Goal: Check status: Check status

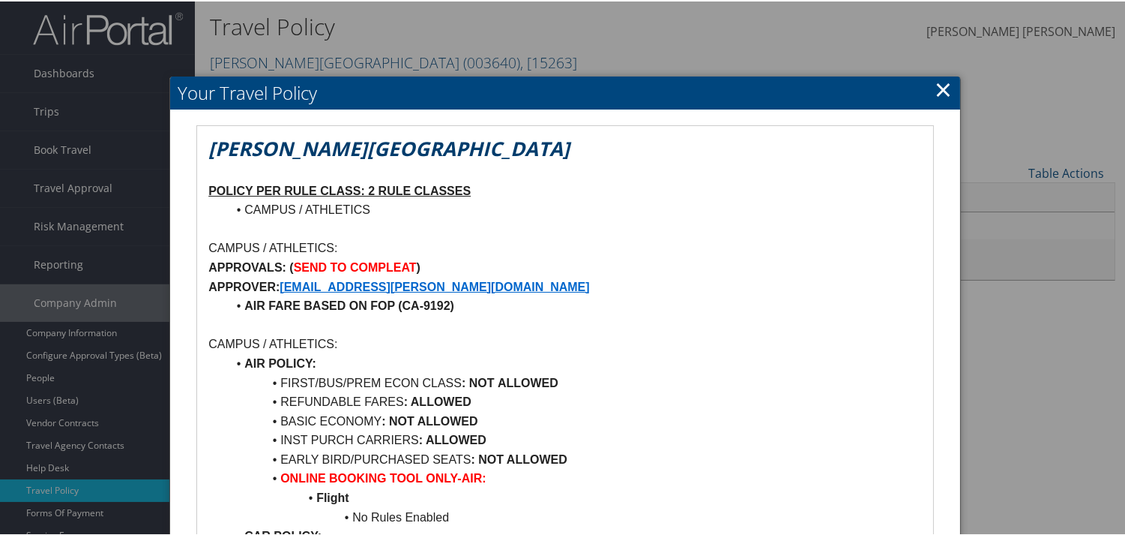
click at [945, 85] on link "×" at bounding box center [943, 88] width 17 height 30
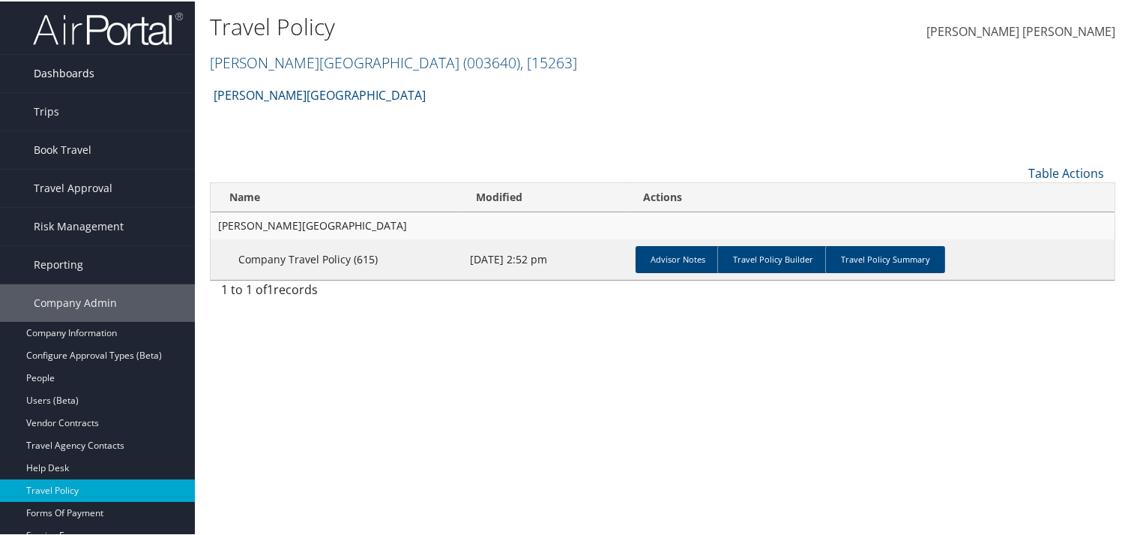
click at [42, 64] on span "Dashboards" at bounding box center [64, 71] width 61 height 37
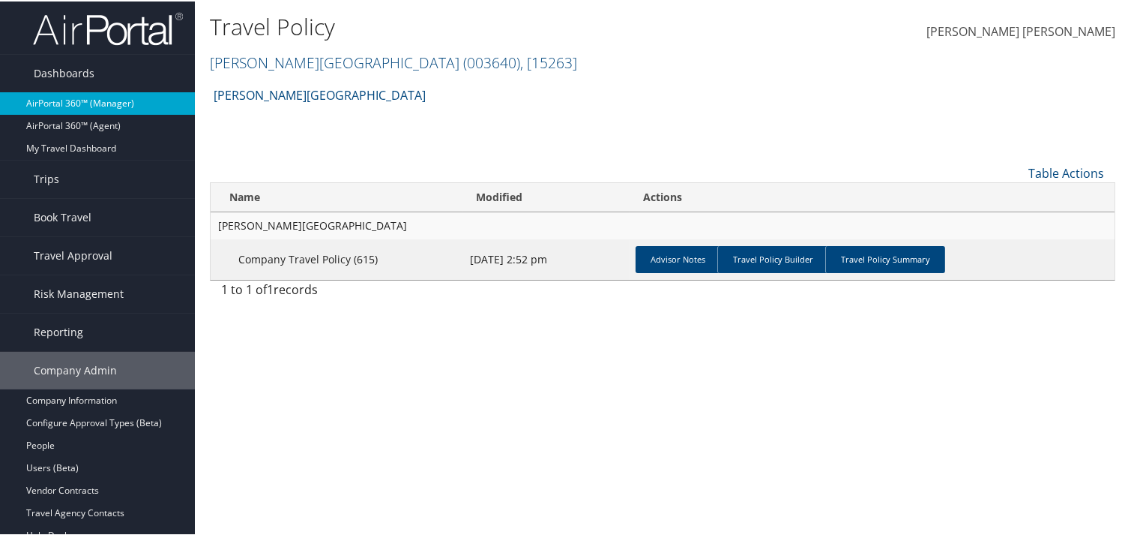
click at [68, 101] on link "AirPortal 360™ (Manager)" at bounding box center [97, 102] width 195 height 22
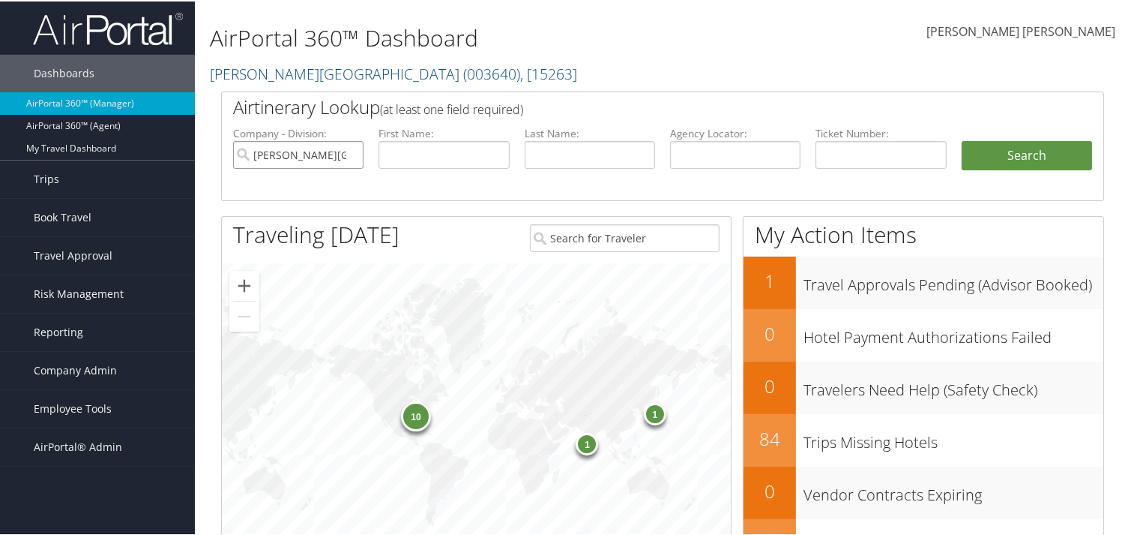
click at [348, 151] on input "Troy University" at bounding box center [298, 153] width 130 height 28
click at [454, 146] on input "text" at bounding box center [444, 153] width 130 height 28
click at [402, 152] on input "text" at bounding box center [444, 153] width 130 height 28
type input "Guoxin"
type input "Sun"
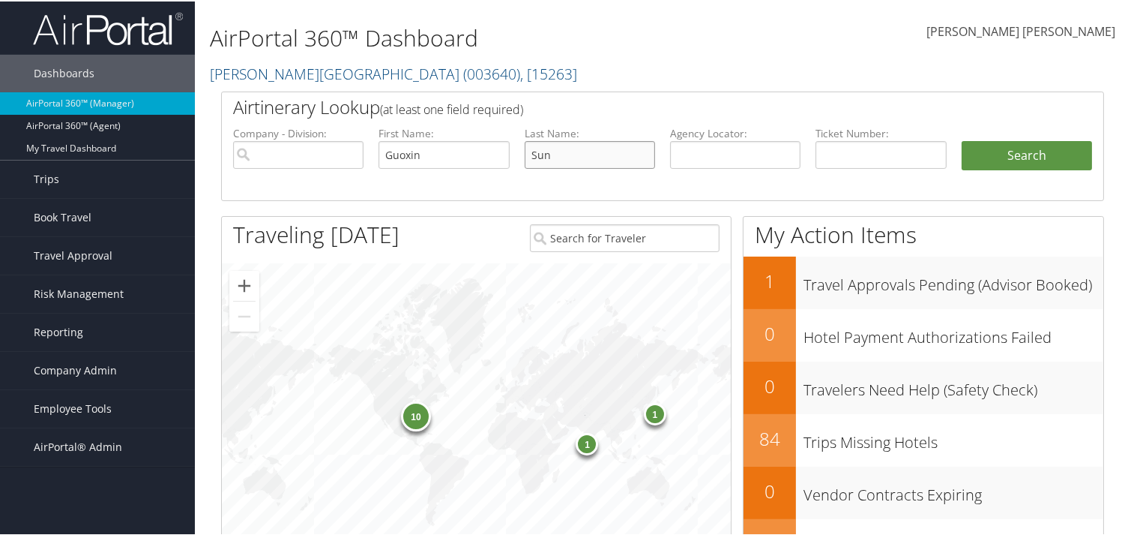
click at [962, 139] on button "Search" at bounding box center [1027, 154] width 130 height 30
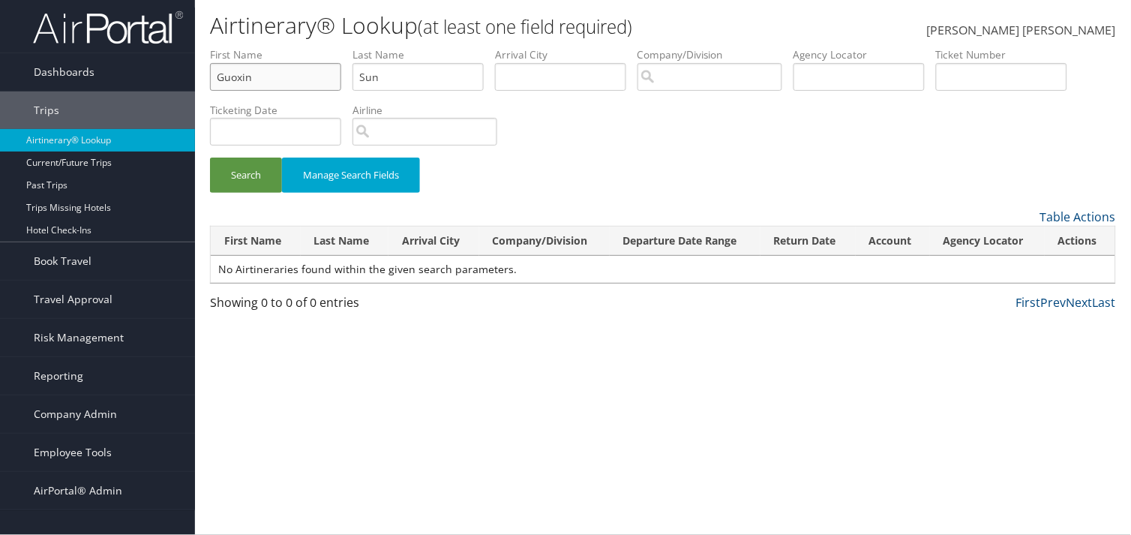
click at [226, 77] on input "Guoxin" at bounding box center [275, 77] width 131 height 28
drag, startPoint x: 403, startPoint y: 73, endPoint x: 295, endPoint y: 77, distance: 108.8
click at [295, 47] on ul "First Name [PERSON_NAME] Last Name Sun Departure City Arrival City Company/Divi…" at bounding box center [663, 47] width 906 height 0
paste input "Guoxi"
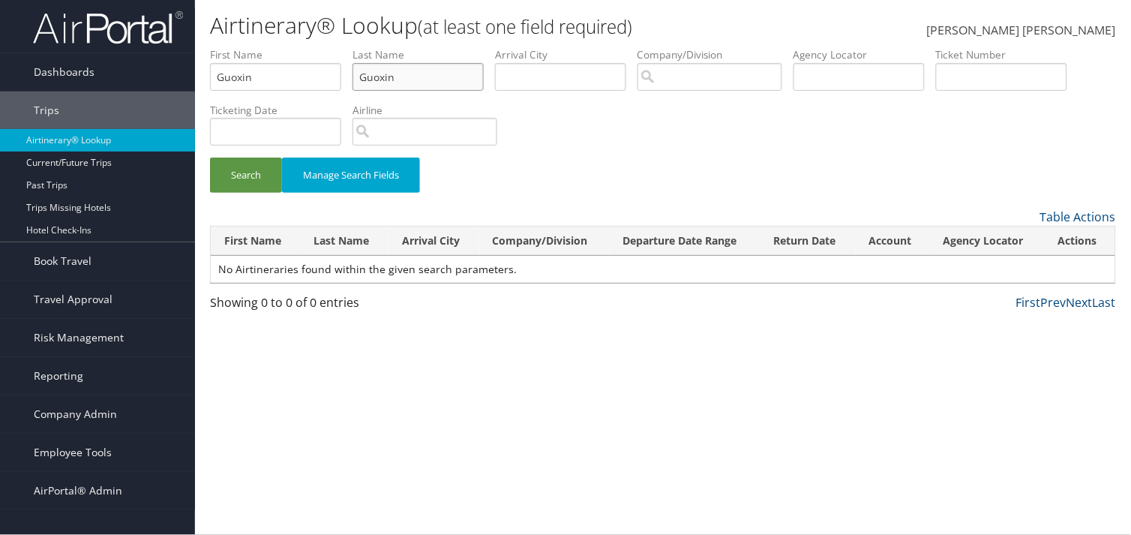
type input "Guoxin"
click at [238, 71] on input "Guoxin" at bounding box center [275, 77] width 131 height 28
type input "Sun"
click at [210, 157] on button "Search" at bounding box center [246, 174] width 72 height 35
